Goal: Task Accomplishment & Management: Manage account settings

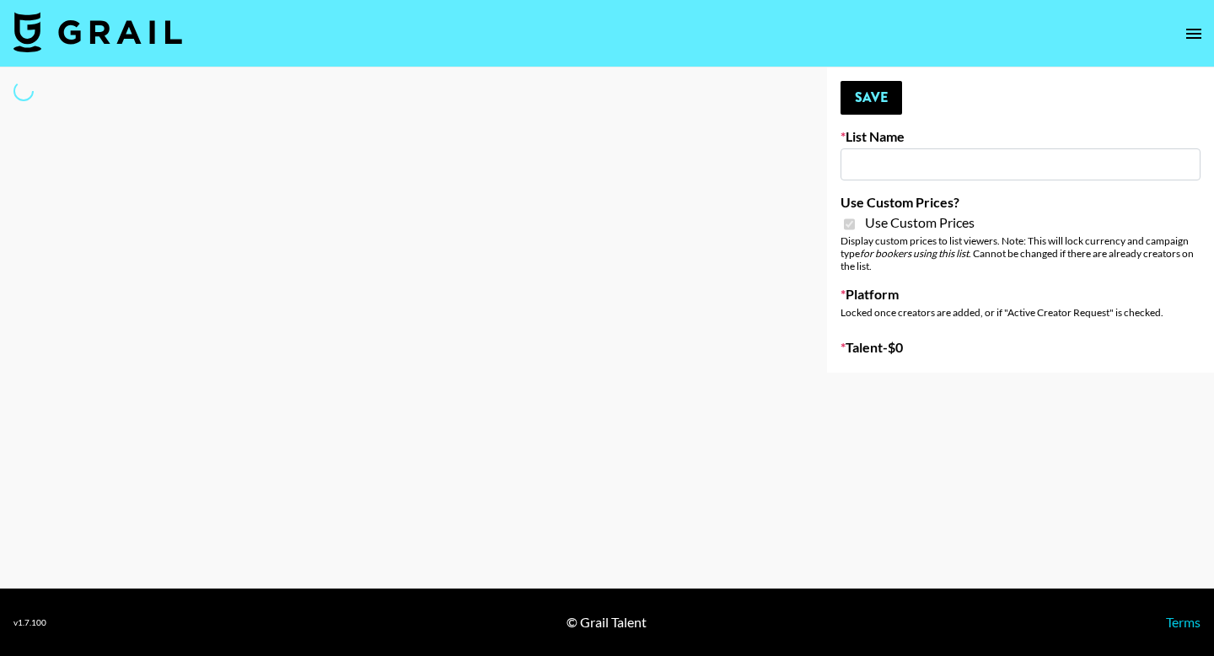
type input "Fellowers x rail | NYFW | FaceApp Collaboration | IG | s"
checkbox input "true"
select select "Brand"
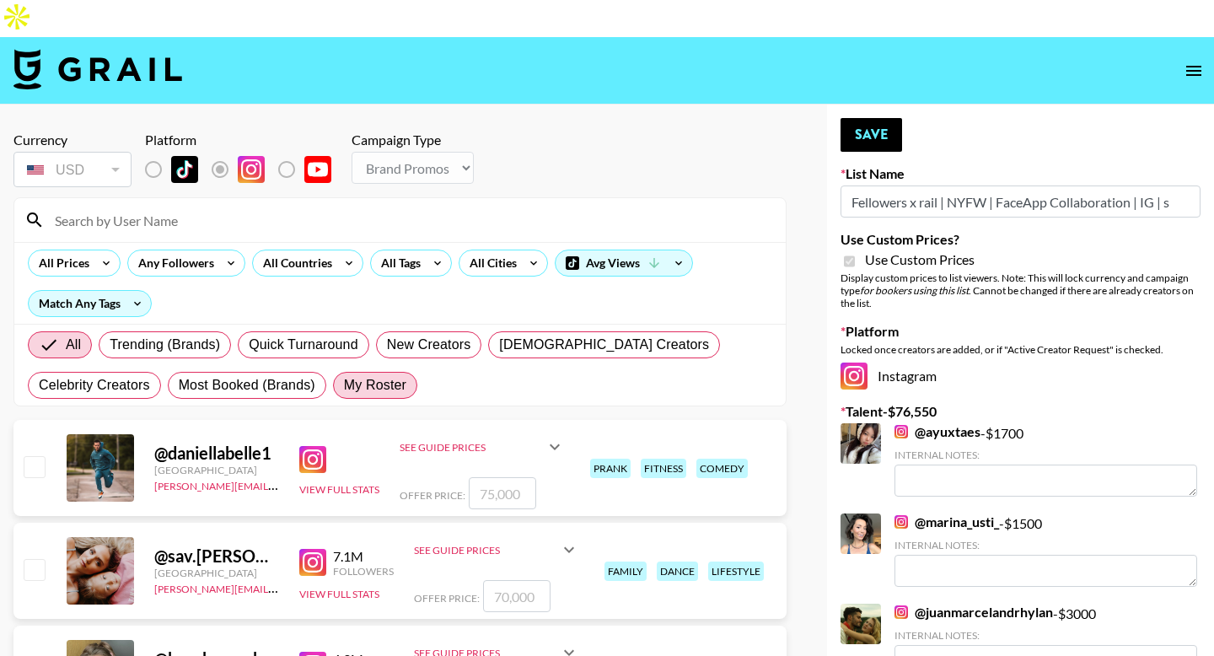
click at [366, 375] on span "My Roster" at bounding box center [375, 385] width 62 height 20
click at [344, 385] on input "My Roster" at bounding box center [344, 385] width 0 height 0
radio input "true"
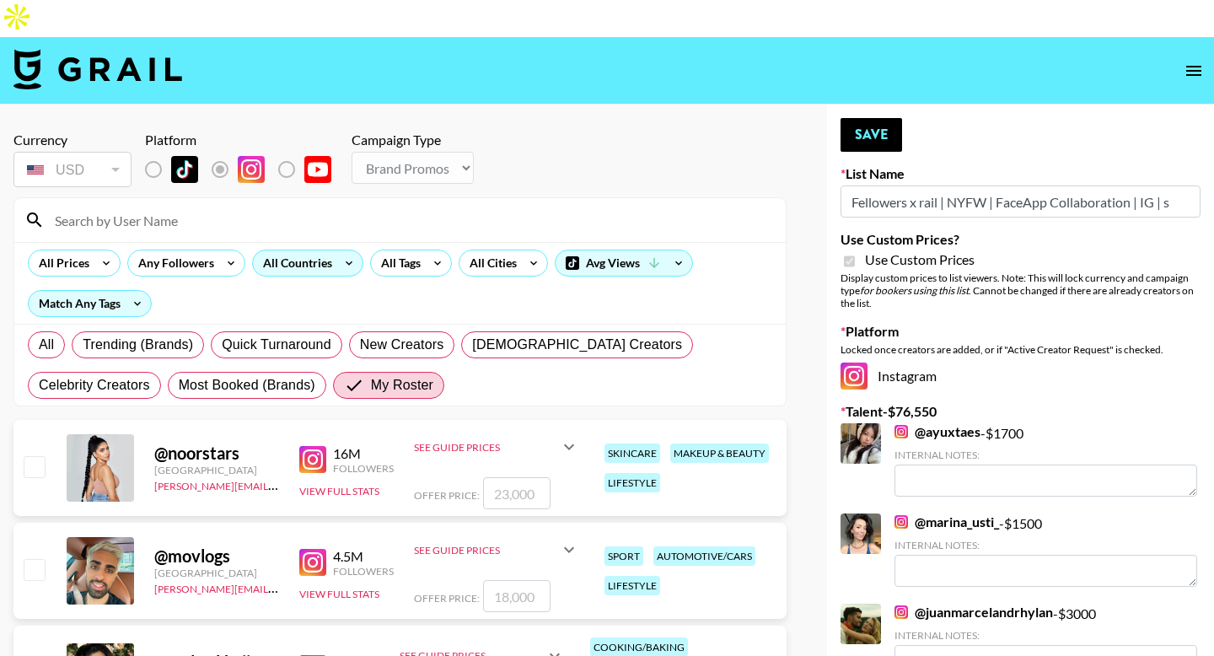
click at [295, 250] on div "All Countries" at bounding box center [294, 262] width 83 height 25
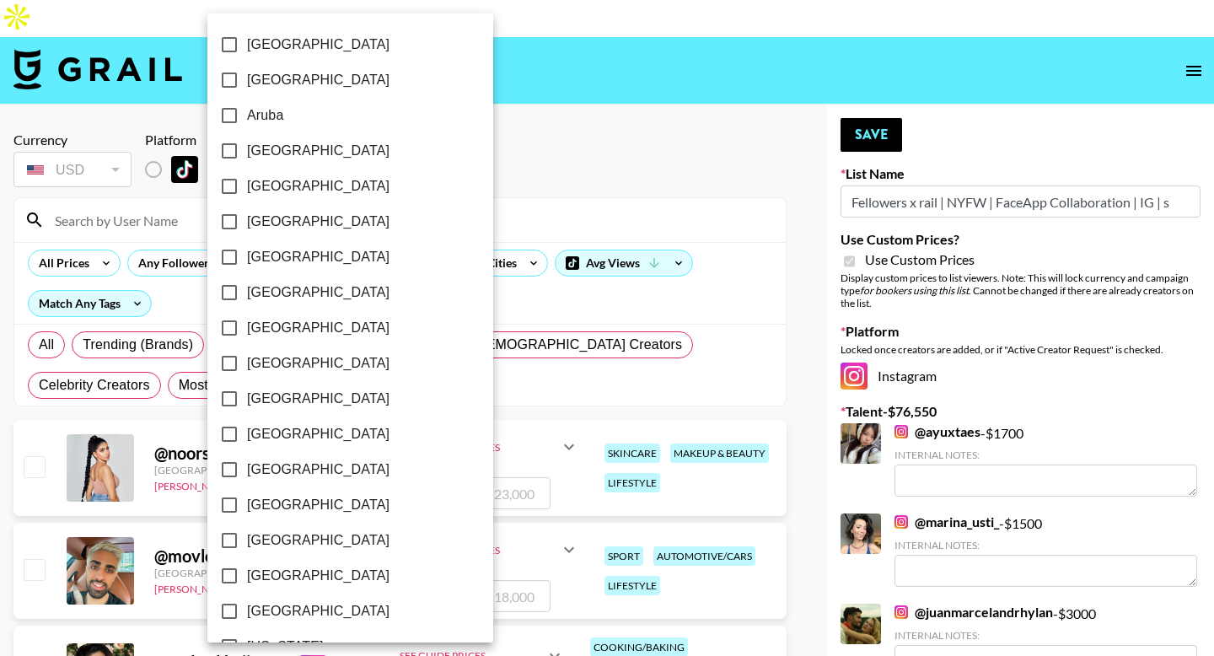
scroll to position [1310, 0]
click at [283, 573] on span "[GEOGRAPHIC_DATA]" at bounding box center [318, 576] width 143 height 20
click at [247, 573] on input "[GEOGRAPHIC_DATA]" at bounding box center [229, 575] width 35 height 35
checkbox input "true"
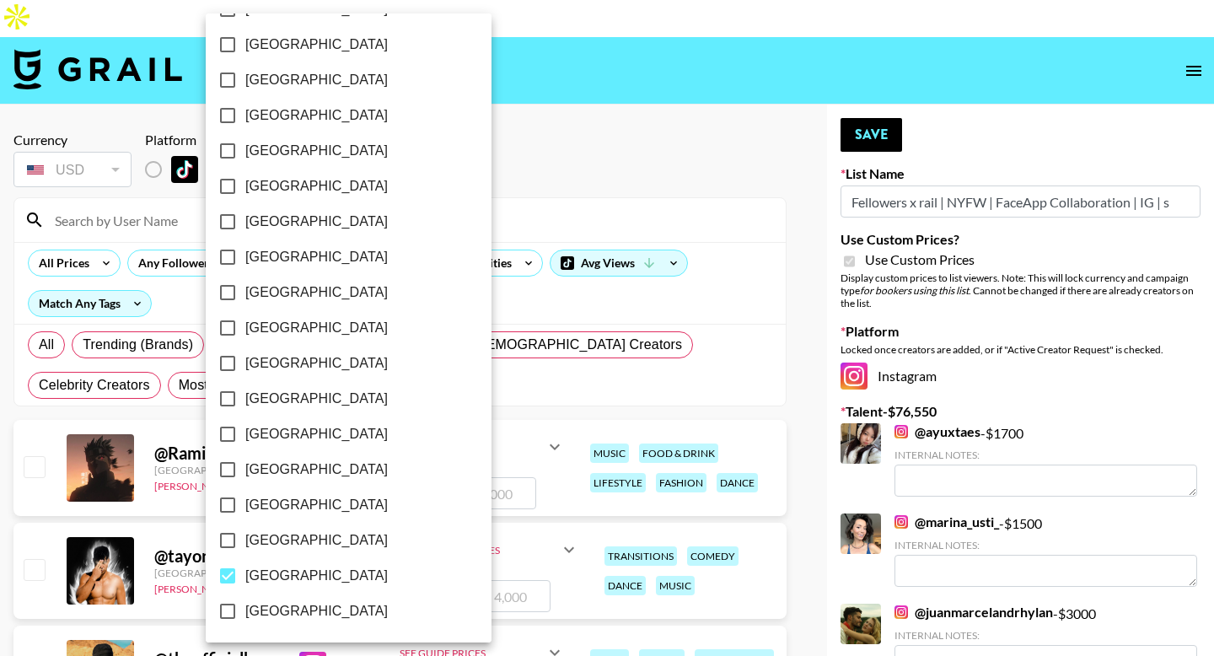
click at [539, 145] on div at bounding box center [607, 328] width 1214 height 656
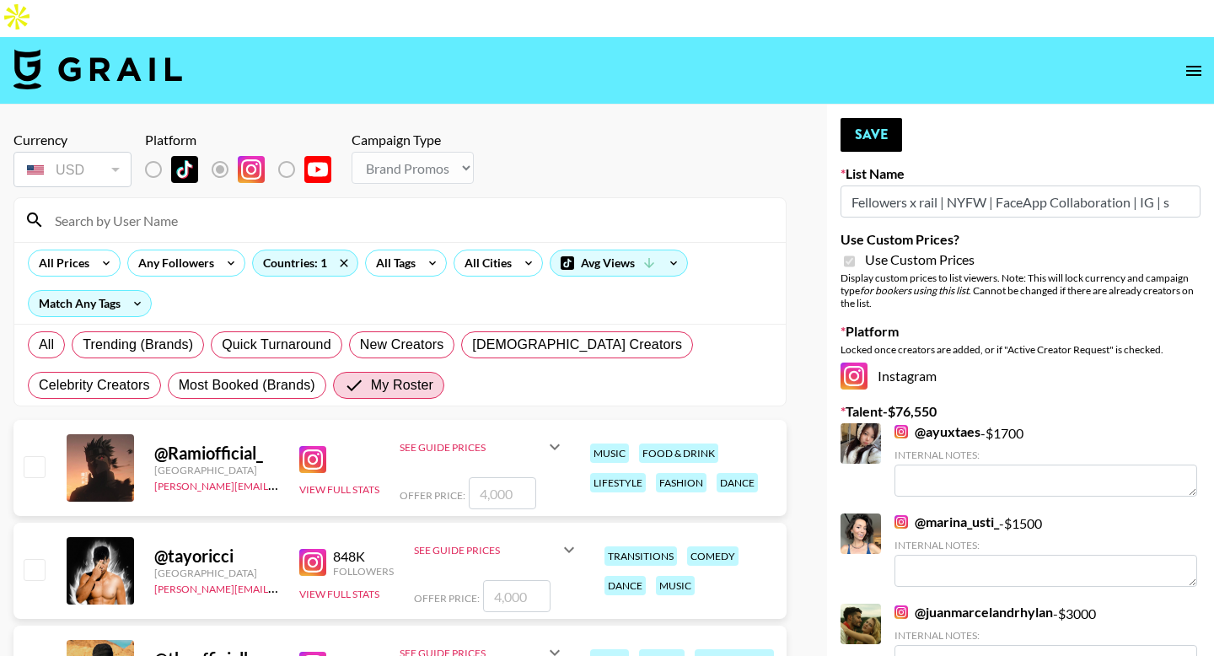
scroll to position [396, 0]
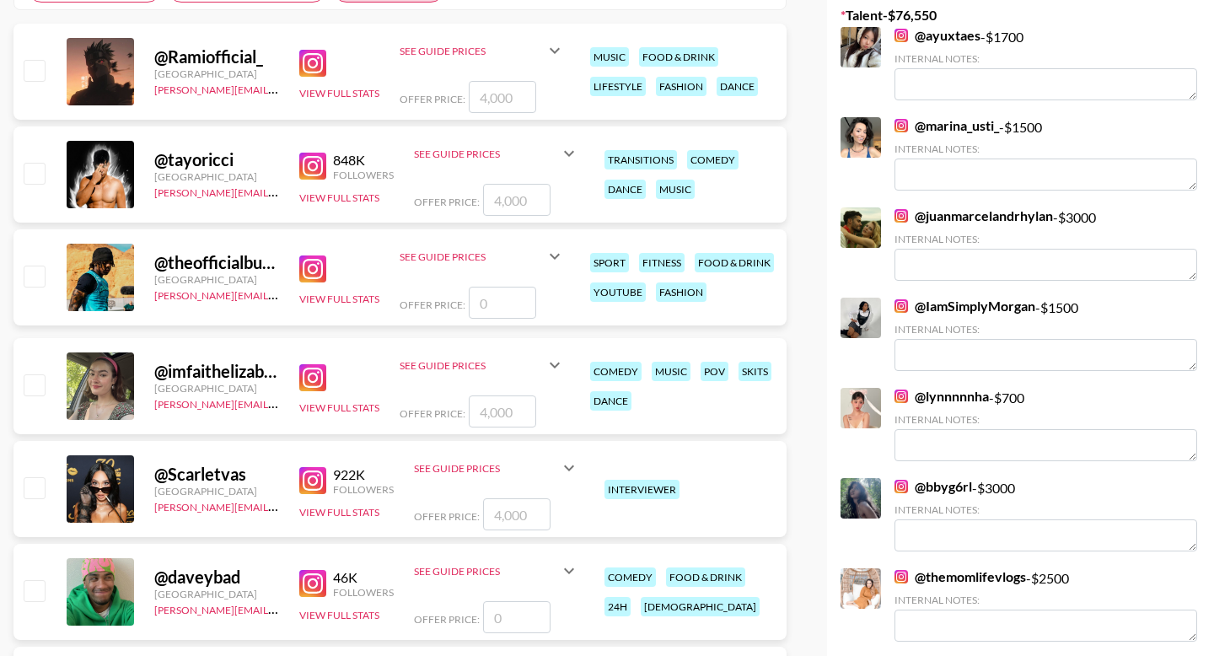
click at [35, 374] on input "checkbox" at bounding box center [34, 384] width 20 height 20
checkbox input "true"
type input "4000"
click at [30, 477] on input "checkbox" at bounding box center [34, 487] width 20 height 20
checkbox input "true"
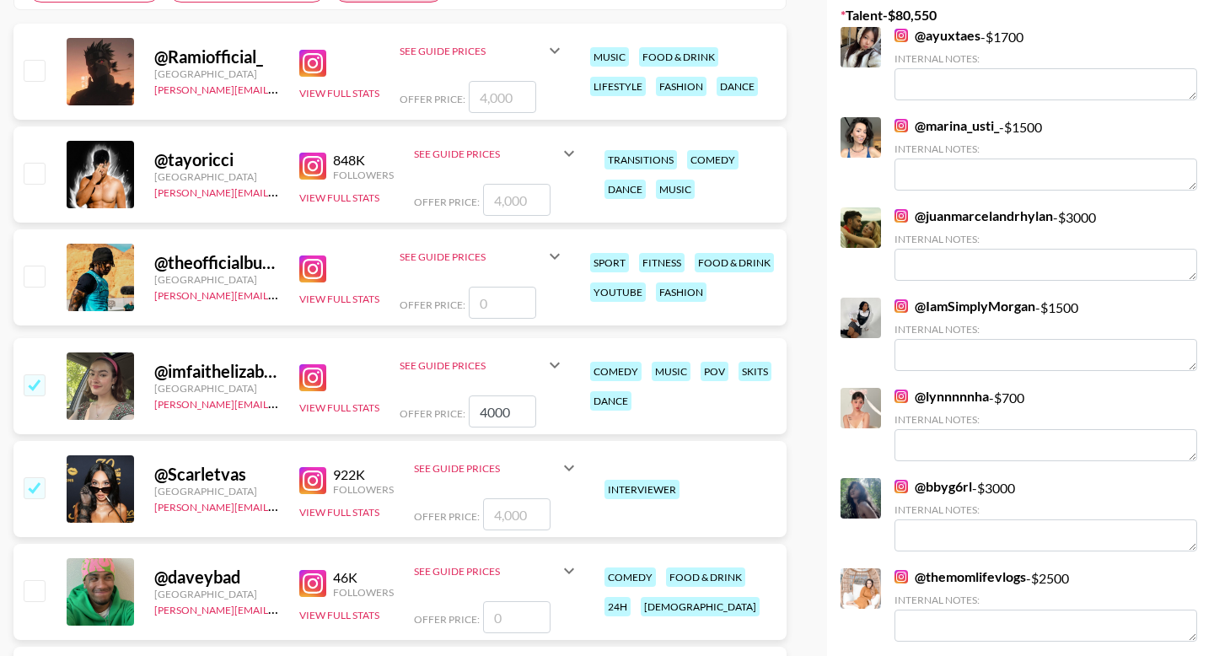
type input "4000"
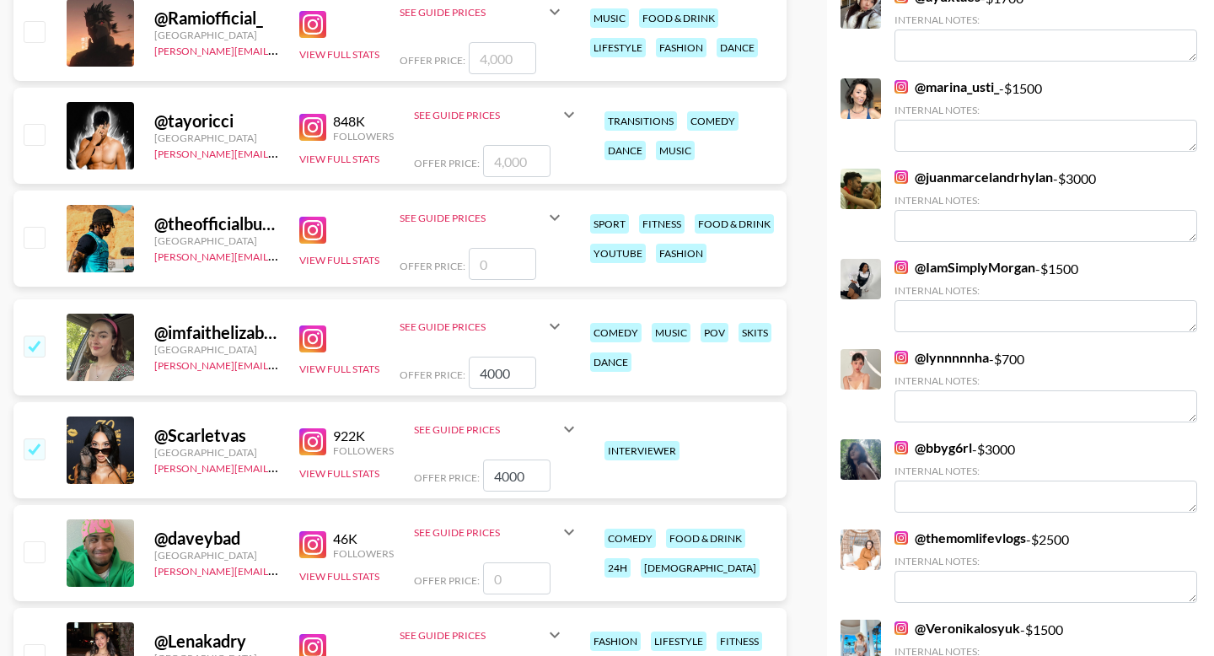
scroll to position [461, 0]
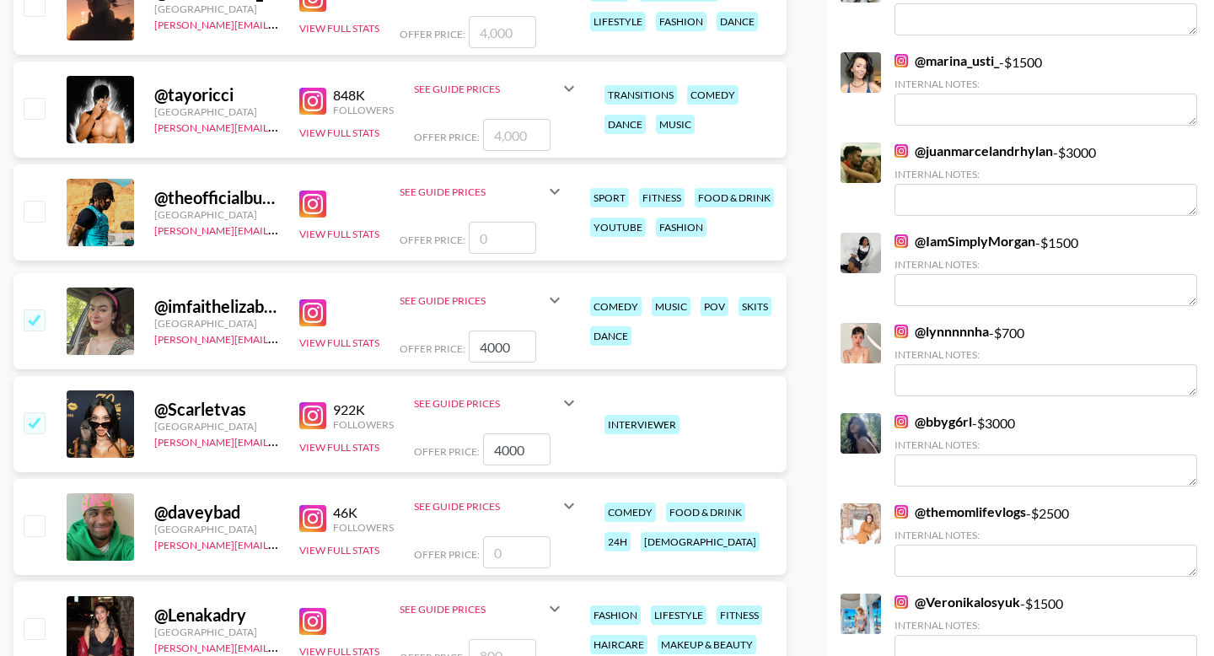
click at [34, 412] on input "checkbox" at bounding box center [34, 422] width 20 height 20
checkbox input "false"
click at [526, 639] on input "number" at bounding box center [502, 655] width 67 height 32
type input "1"
checkbox input "true"
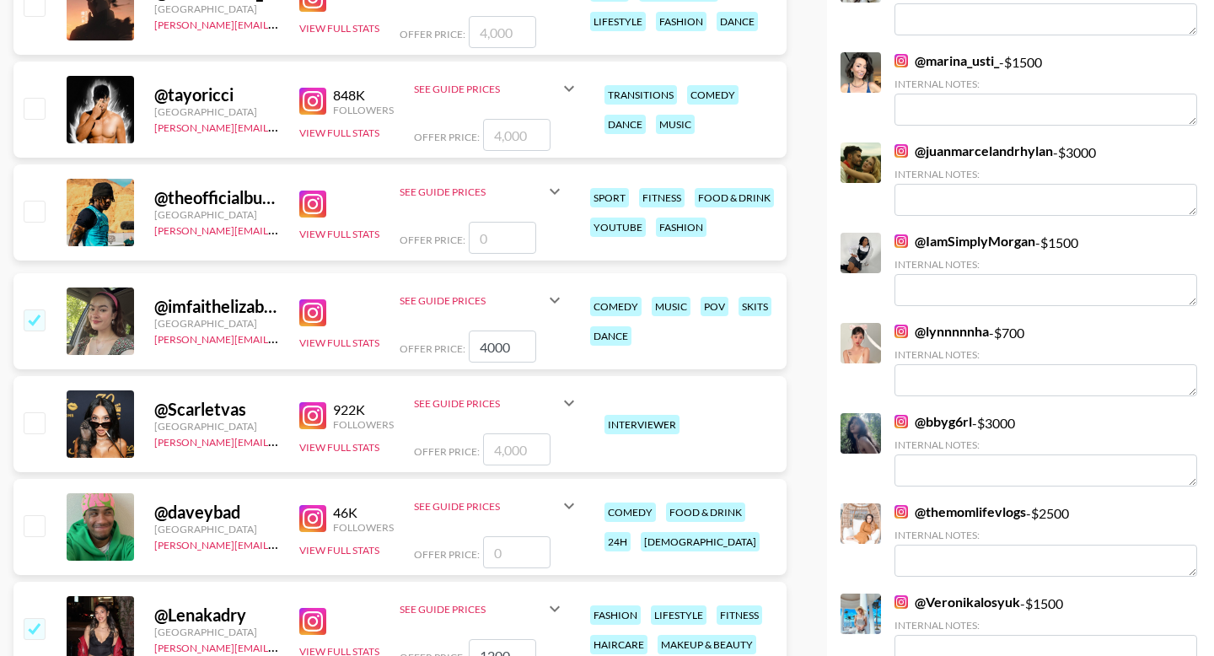
type input "1200"
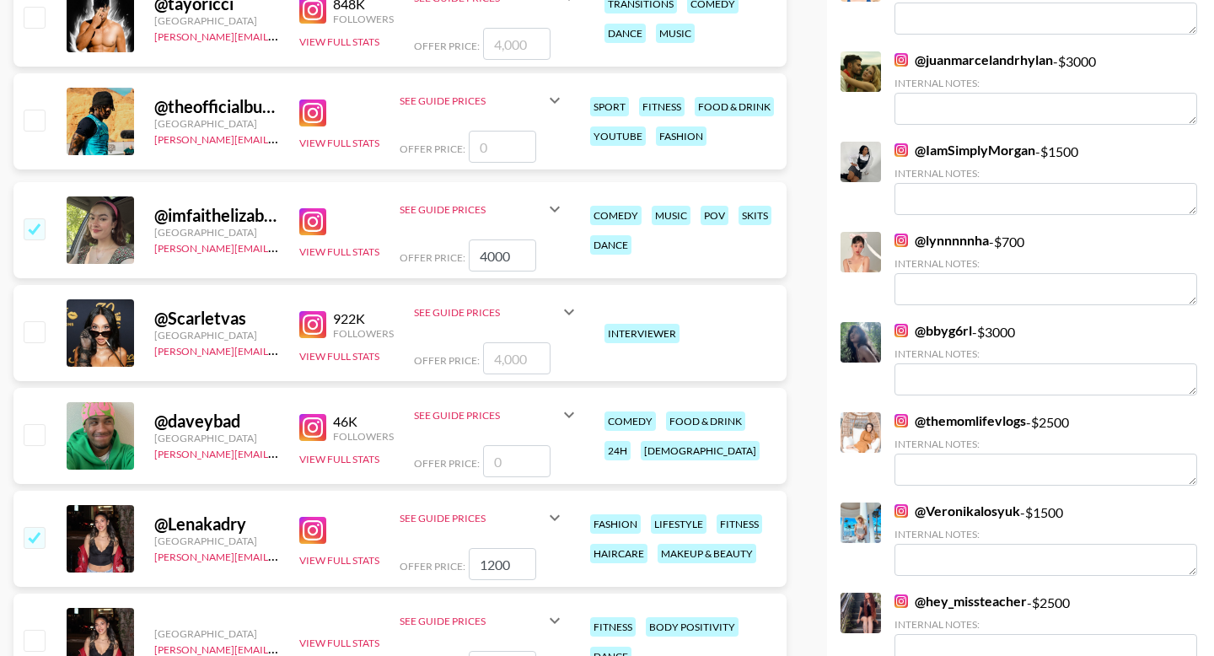
scroll to position [804, 0]
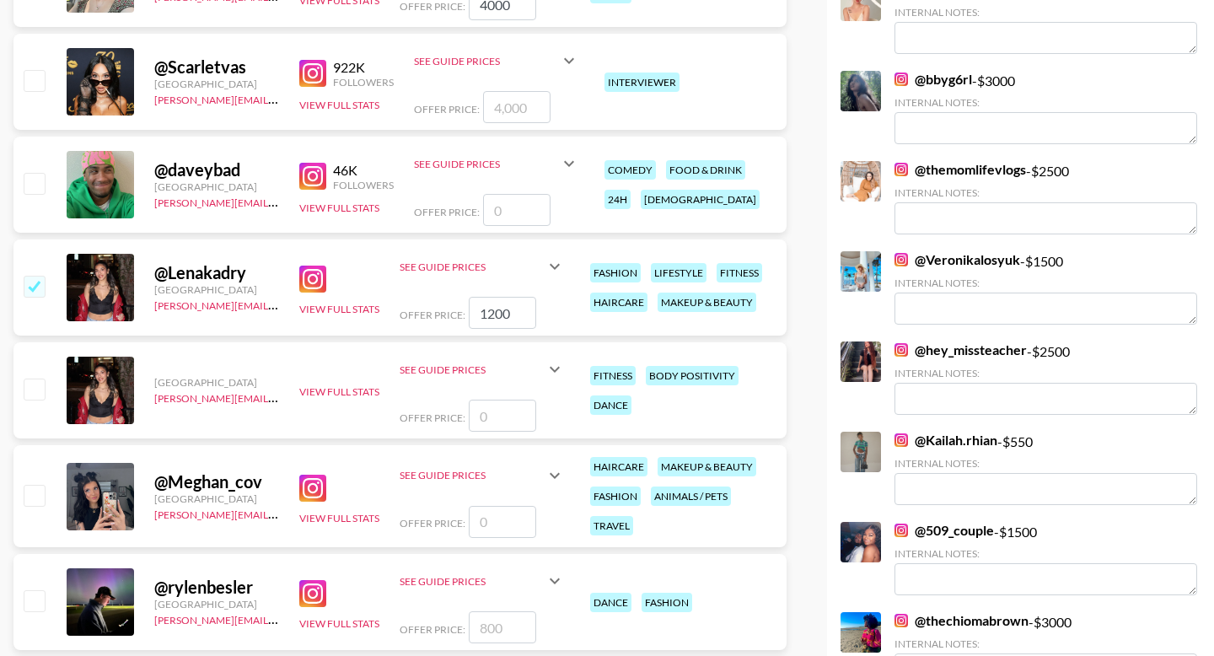
click at [36, 485] on input "checkbox" at bounding box center [34, 495] width 20 height 20
checkbox input "false"
click at [482, 506] on input "number" at bounding box center [502, 522] width 67 height 32
type input "1"
checkbox input "true"
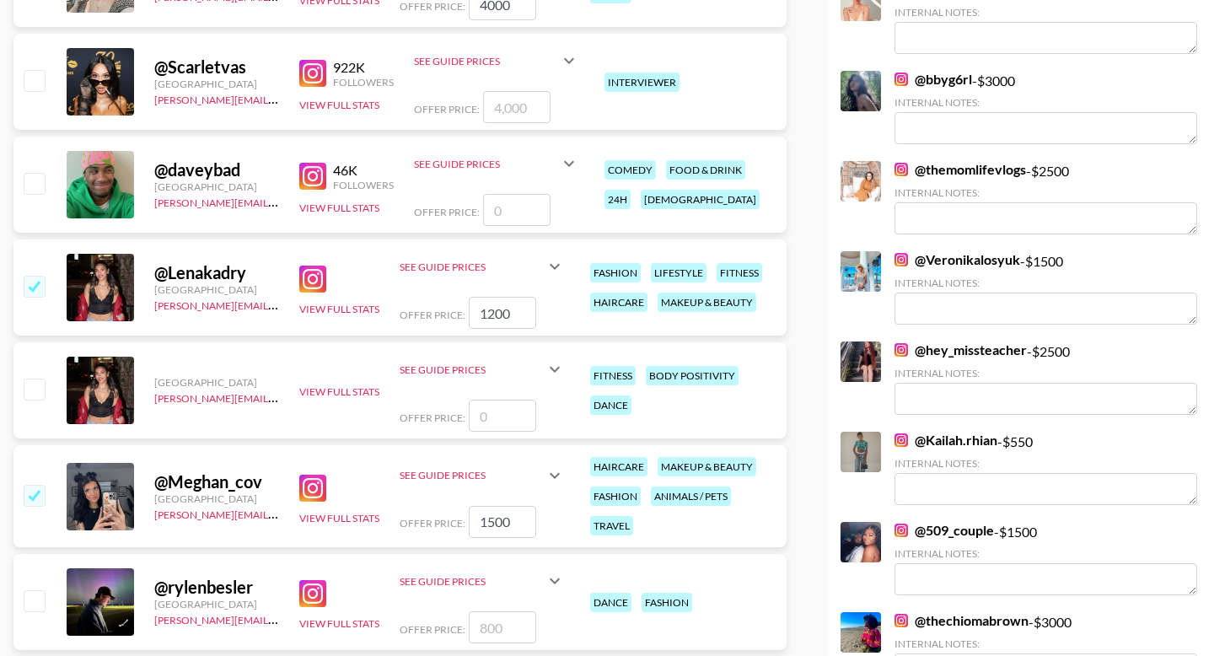
scroll to position [1079, 0]
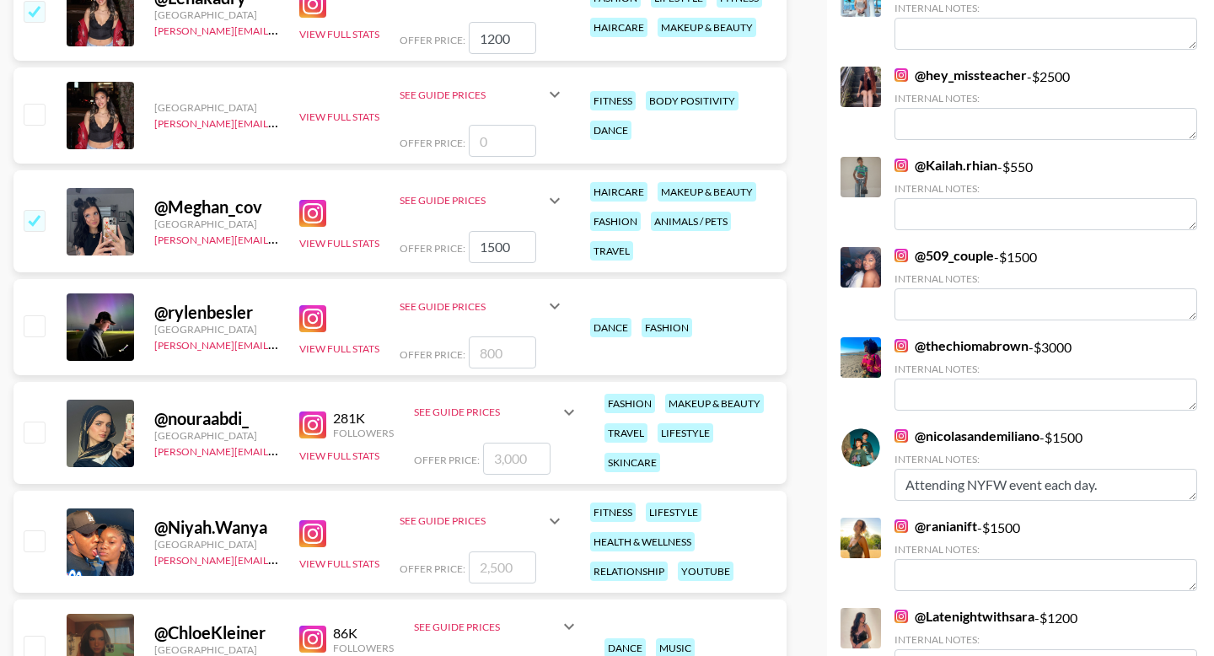
type input "1500"
click at [34, 422] on input "checkbox" at bounding box center [34, 432] width 20 height 20
checkbox input "true"
click at [510, 443] on input "3000" at bounding box center [516, 459] width 67 height 32
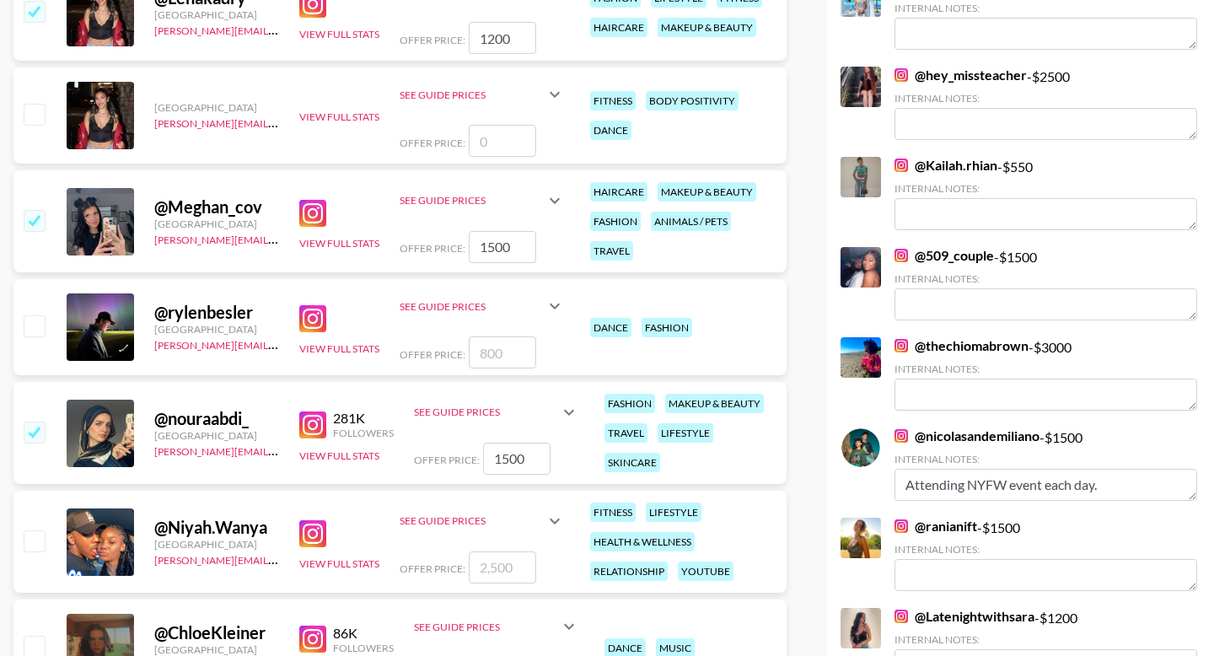
scroll to position [1278, 0]
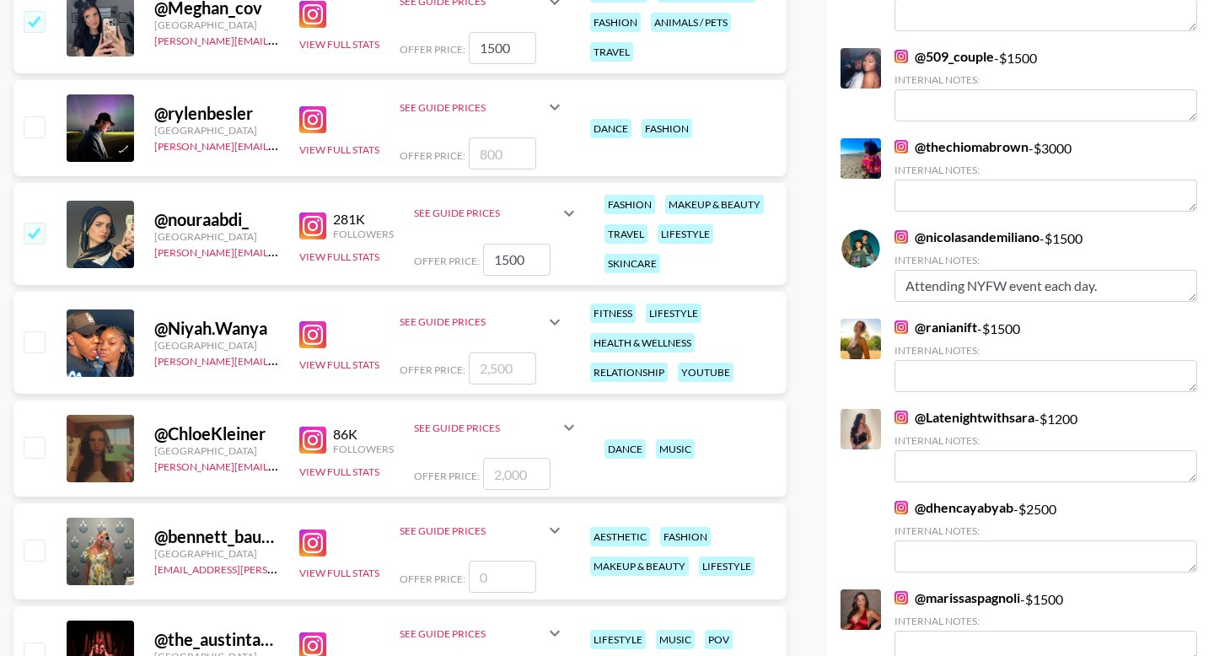
type input "1500"
click at [28, 331] on input "checkbox" at bounding box center [34, 341] width 20 height 20
checkbox input "true"
type input "2500"
click at [31, 437] on input "checkbox" at bounding box center [34, 447] width 20 height 20
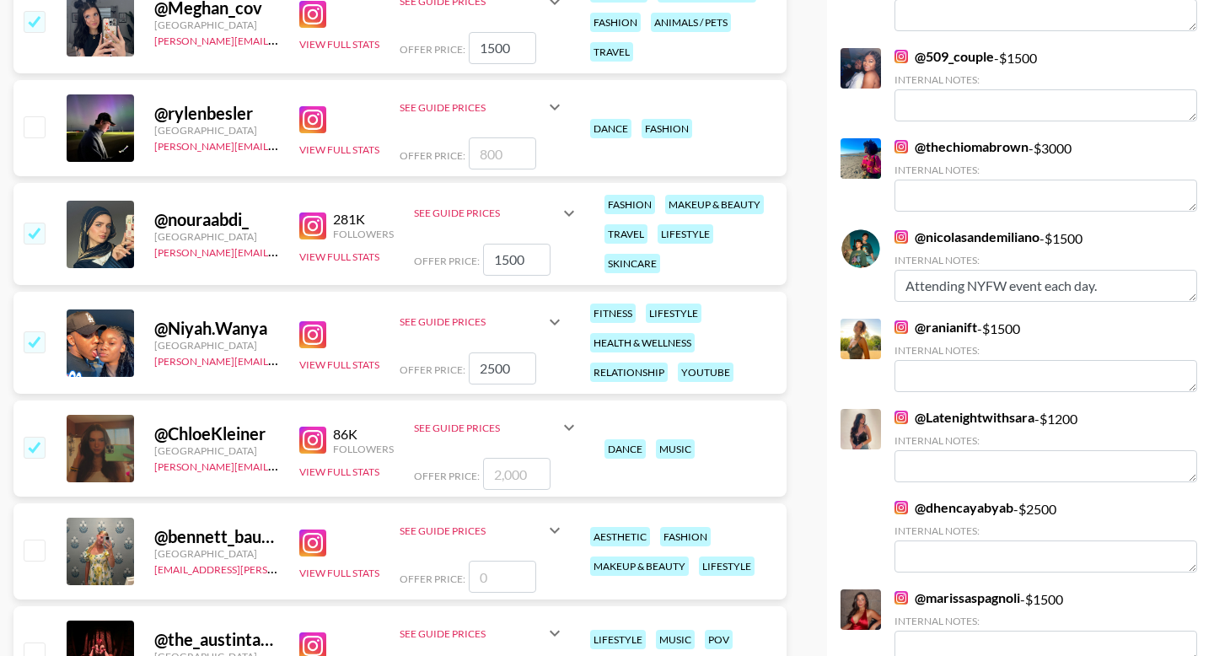
checkbox input "true"
click at [515, 458] on input "2000" at bounding box center [516, 474] width 67 height 32
type input "1500"
click at [496, 561] on input "number" at bounding box center [502, 577] width 67 height 32
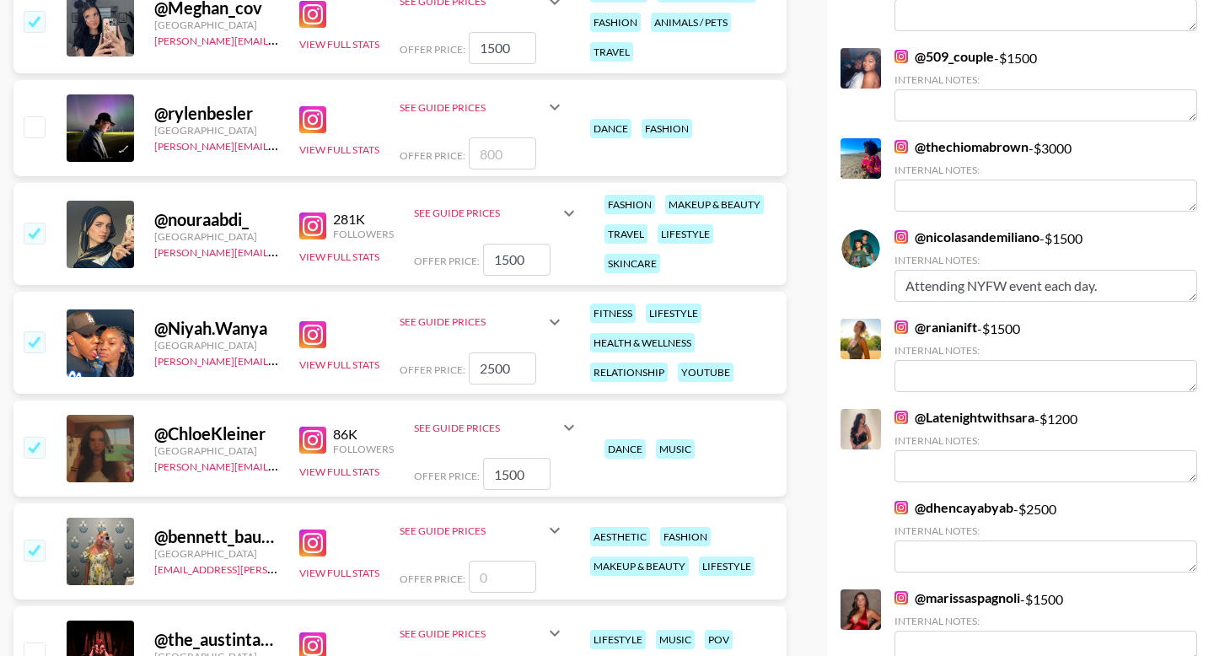
type input "1"
checkbox input "true"
type input "1500"
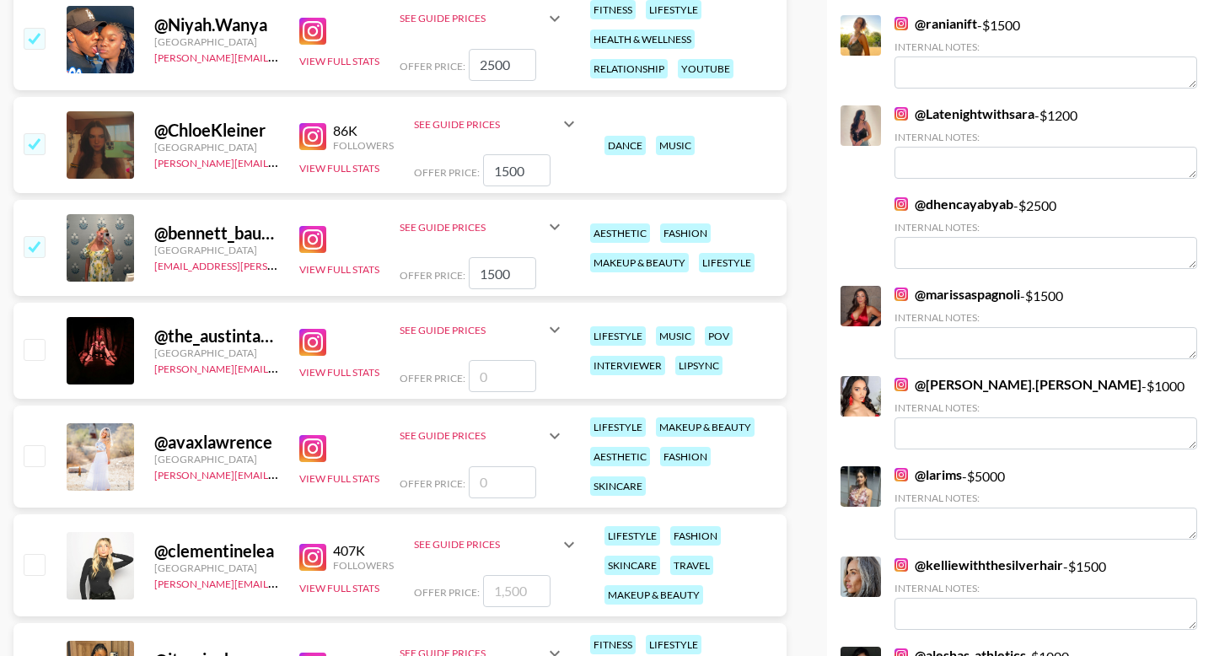
click at [496, 466] on input "number" at bounding box center [502, 482] width 67 height 32
type input "1"
checkbox input "true"
type input "1500"
click at [24, 554] on input "checkbox" at bounding box center [34, 564] width 20 height 20
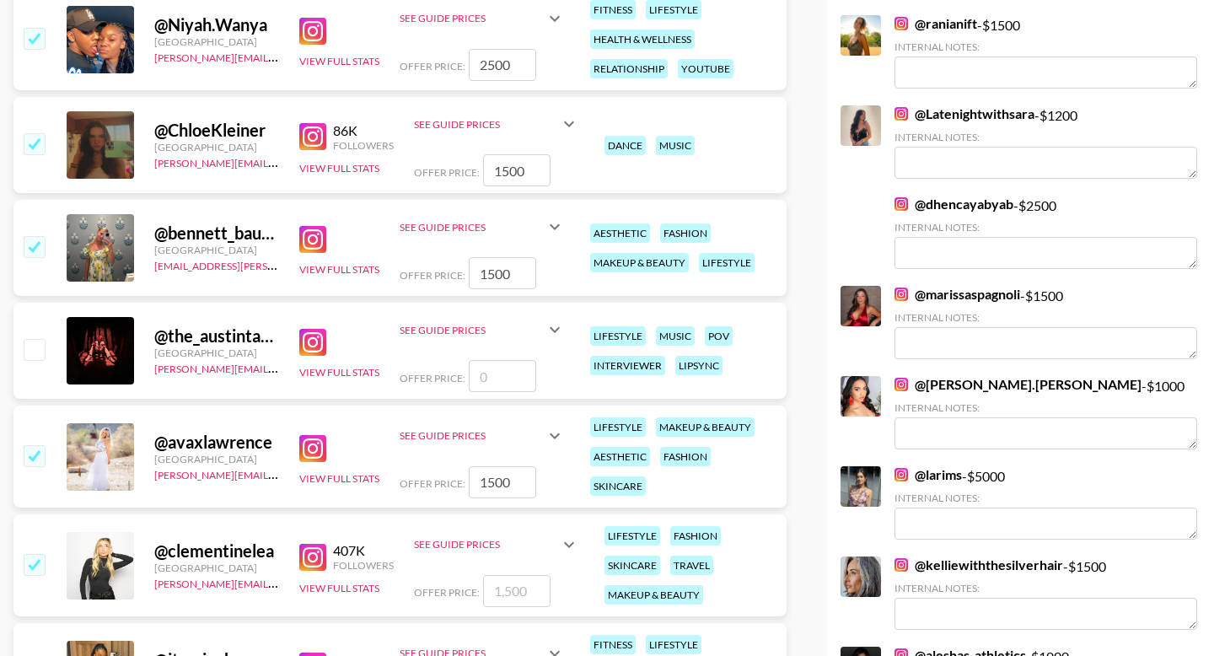
checkbox input "true"
type input "1500"
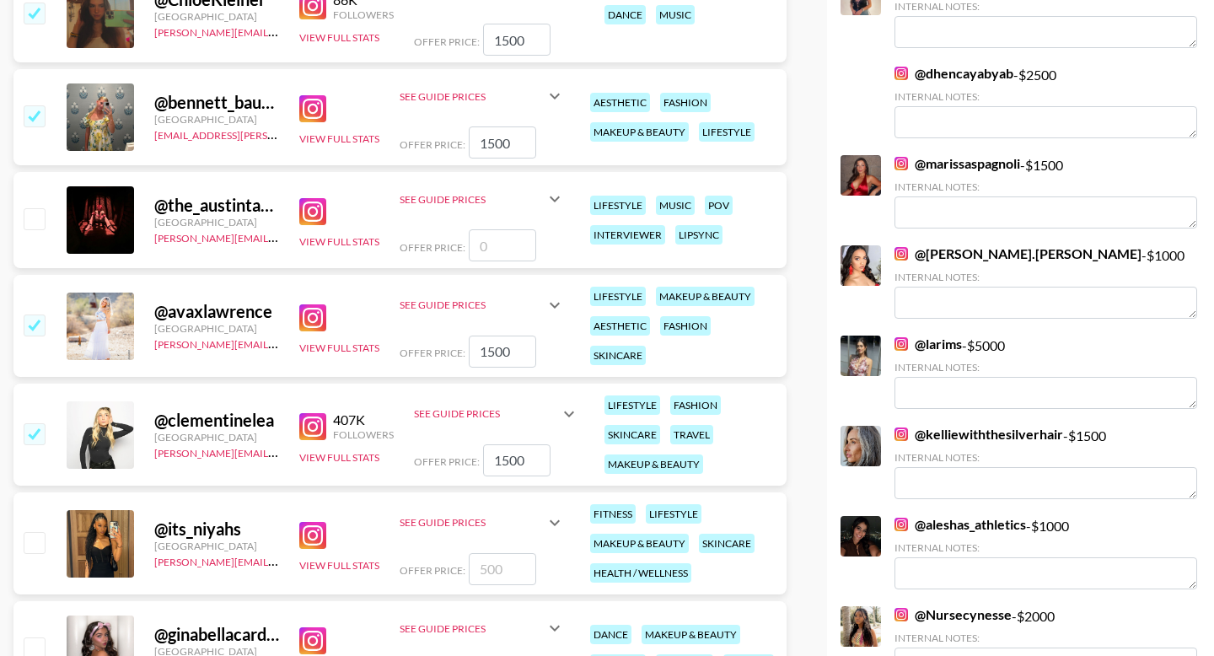
scroll to position [1814, 0]
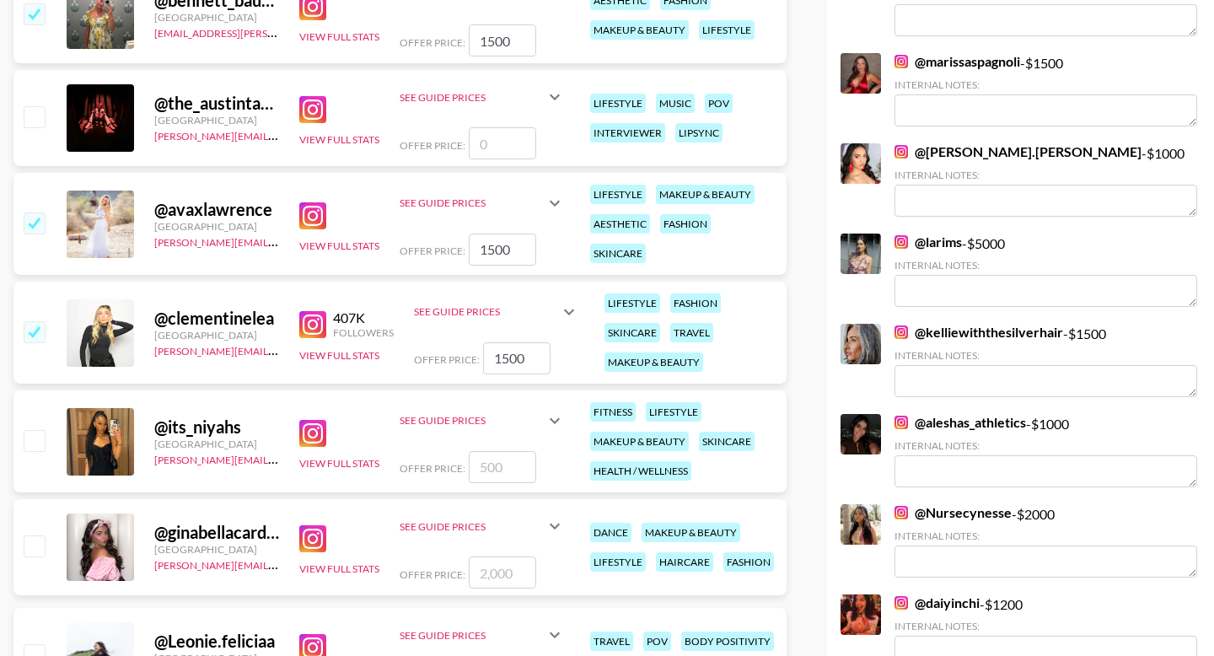
click at [495, 451] on input "number" at bounding box center [502, 467] width 67 height 32
type input "1"
checkbox input "true"
type input "1500"
click at [487, 557] on input "number" at bounding box center [502, 573] width 67 height 32
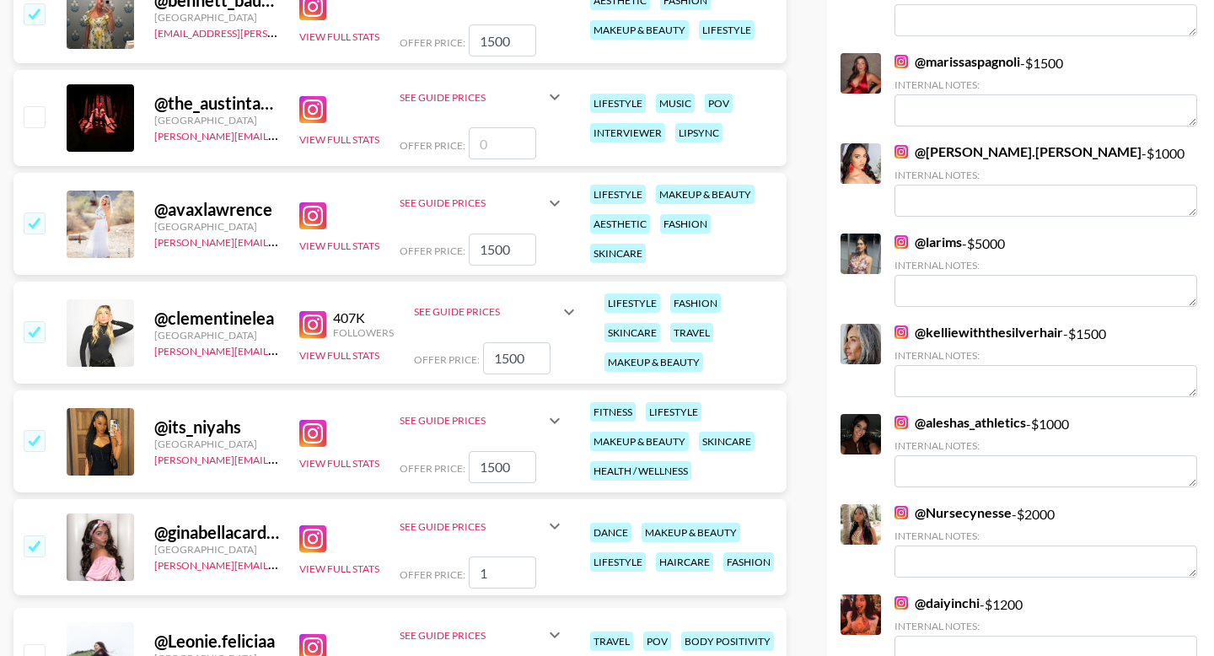
type input "15"
checkbox input "true"
type input "1500"
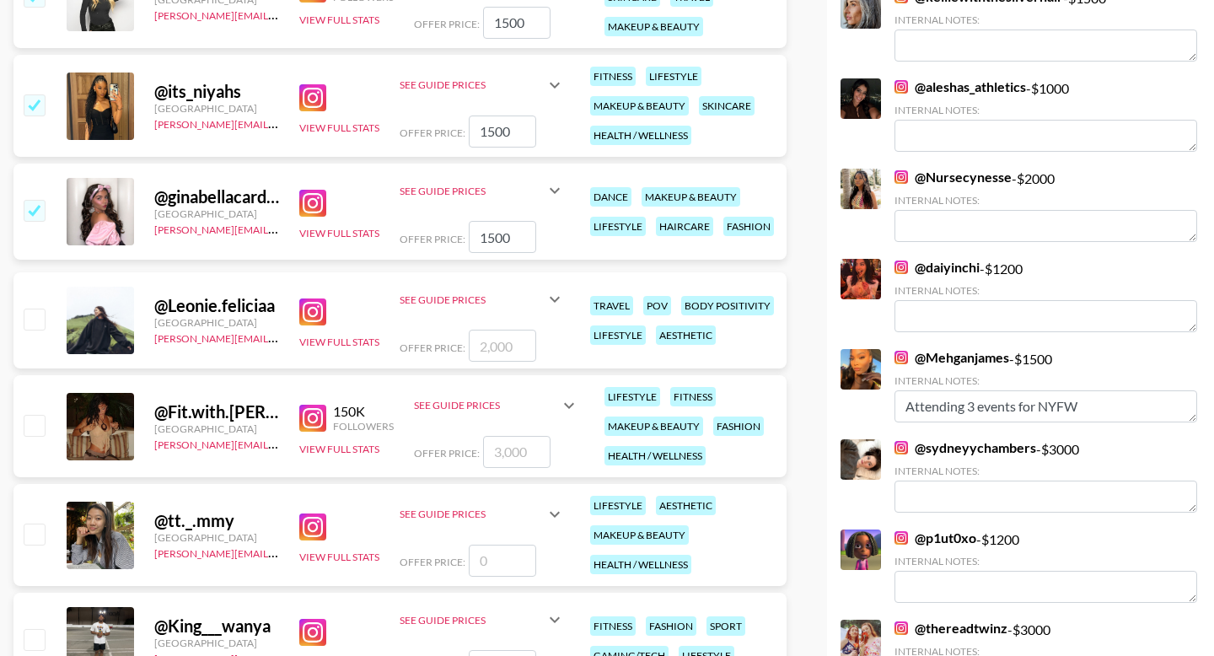
scroll to position [2169, 0]
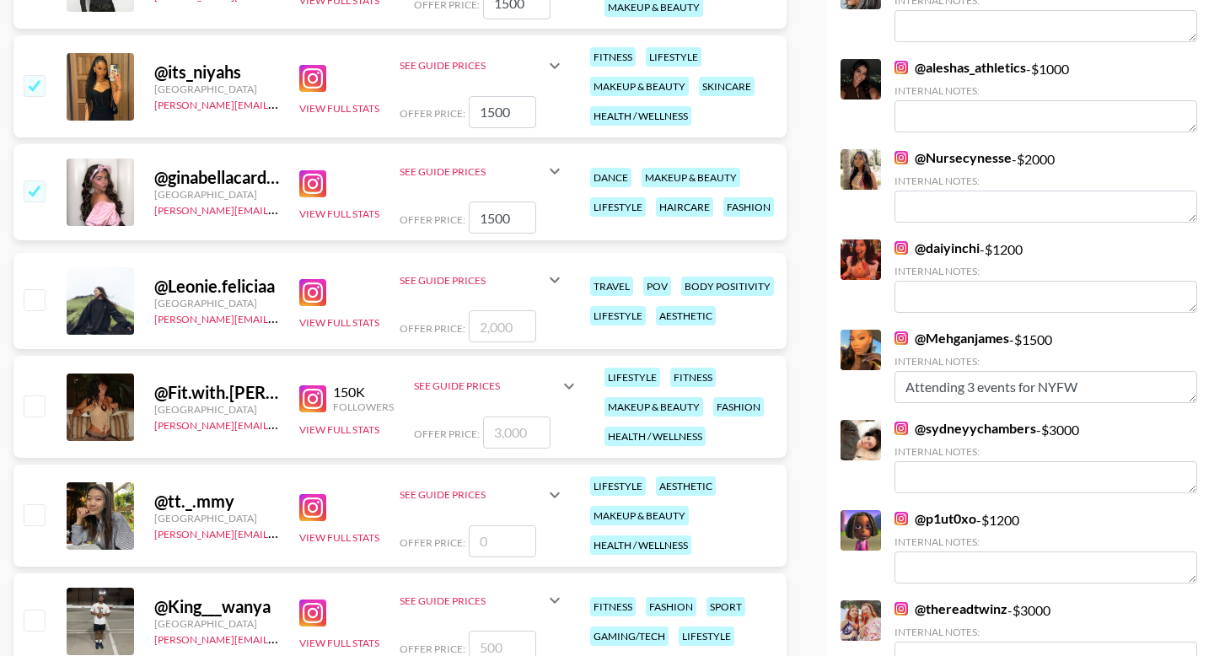
click at [493, 310] on input "number" at bounding box center [502, 326] width 67 height 32
type input "1"
checkbox input "true"
type input "1500"
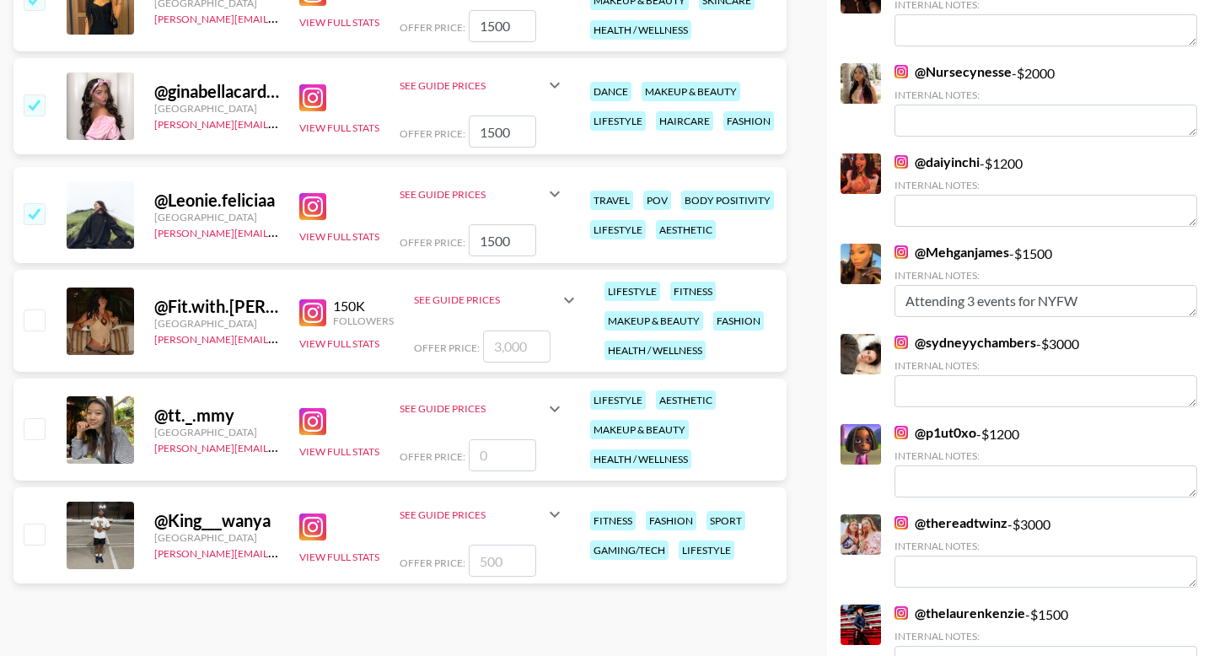
scroll to position [2322, 0]
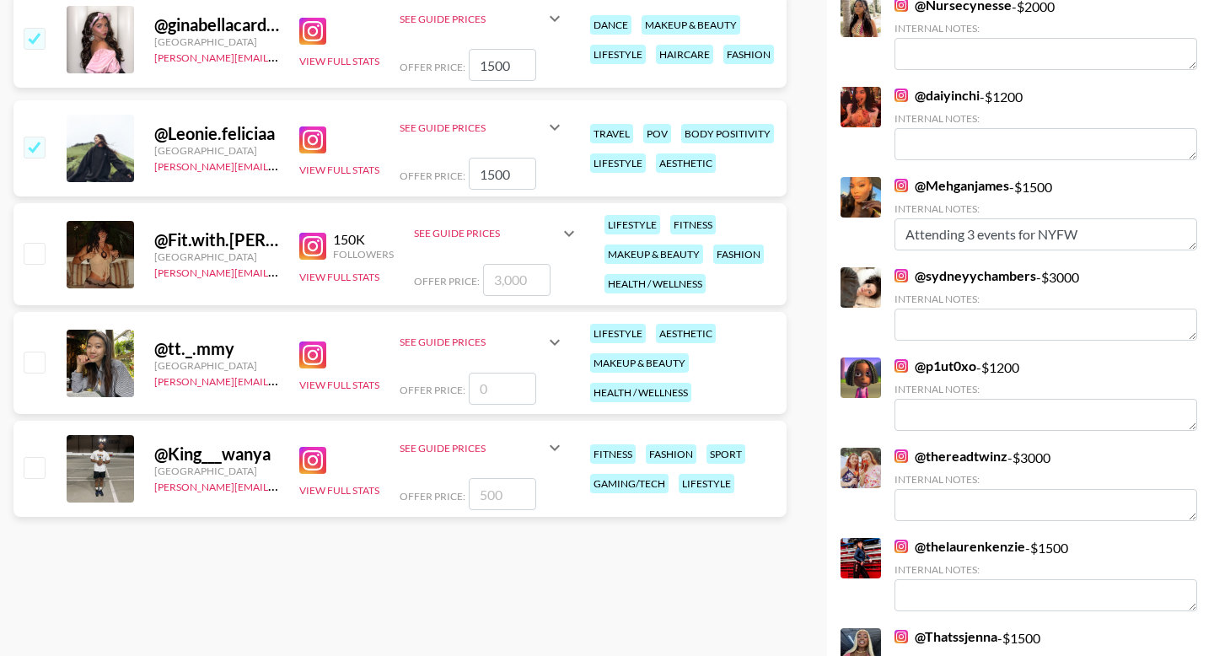
click at [493, 264] on input "number" at bounding box center [516, 280] width 67 height 32
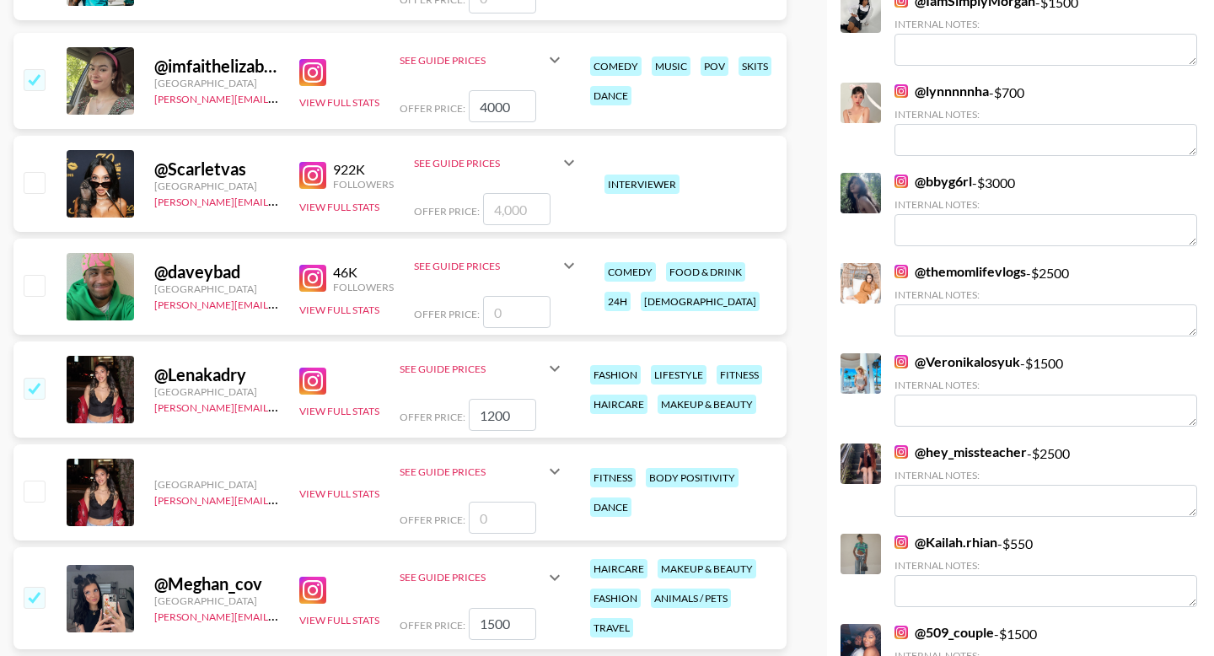
scroll to position [0, 0]
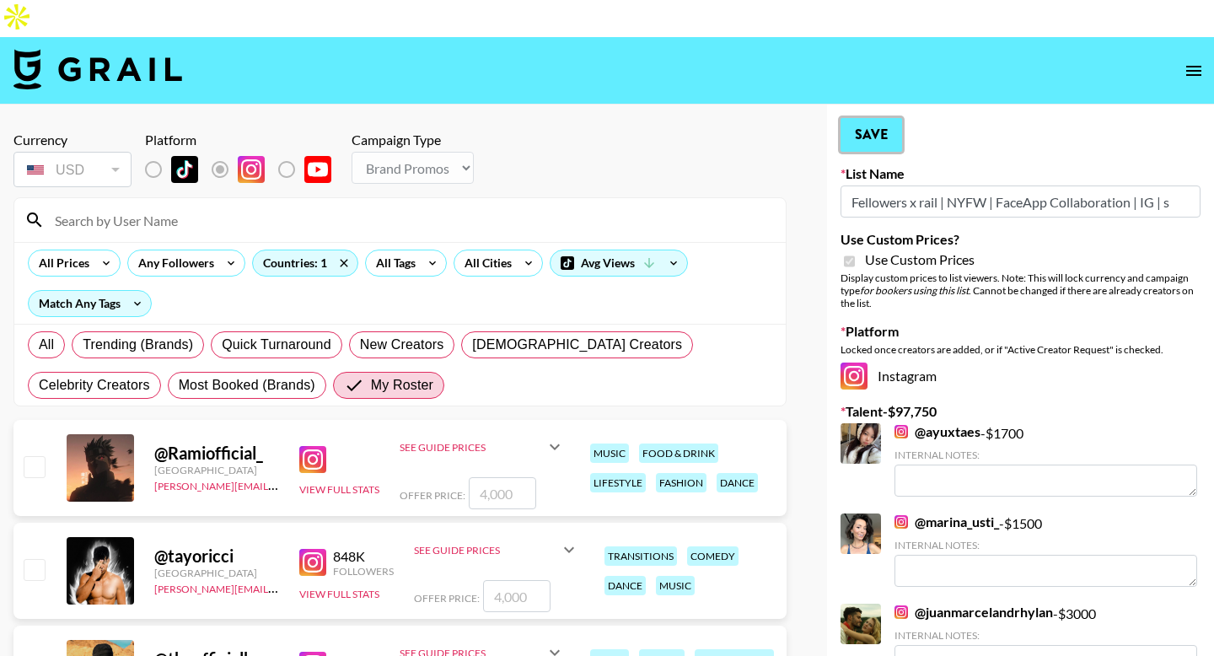
click at [886, 118] on button "Save" at bounding box center [872, 135] width 62 height 34
